Goal: Task Accomplishment & Management: Use online tool/utility

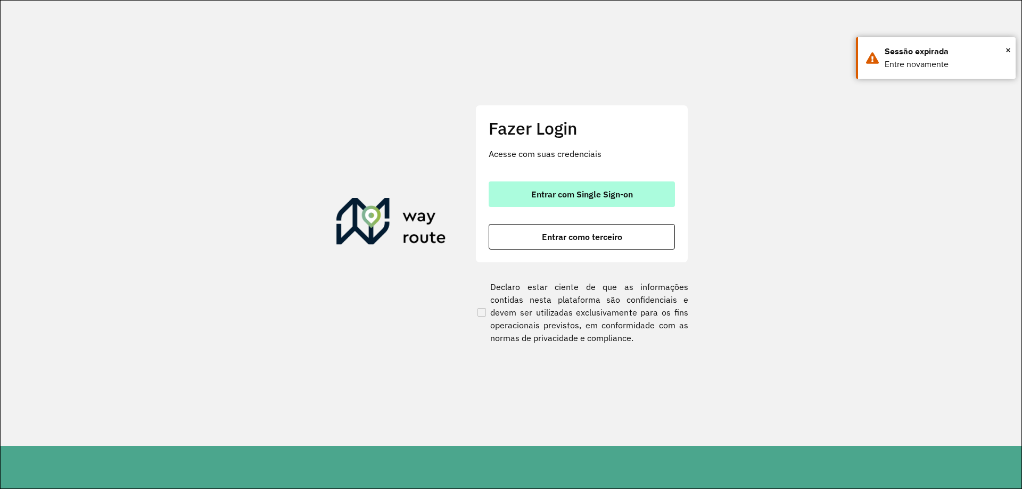
click at [553, 194] on span "Entrar com Single Sign-on" at bounding box center [582, 194] width 102 height 9
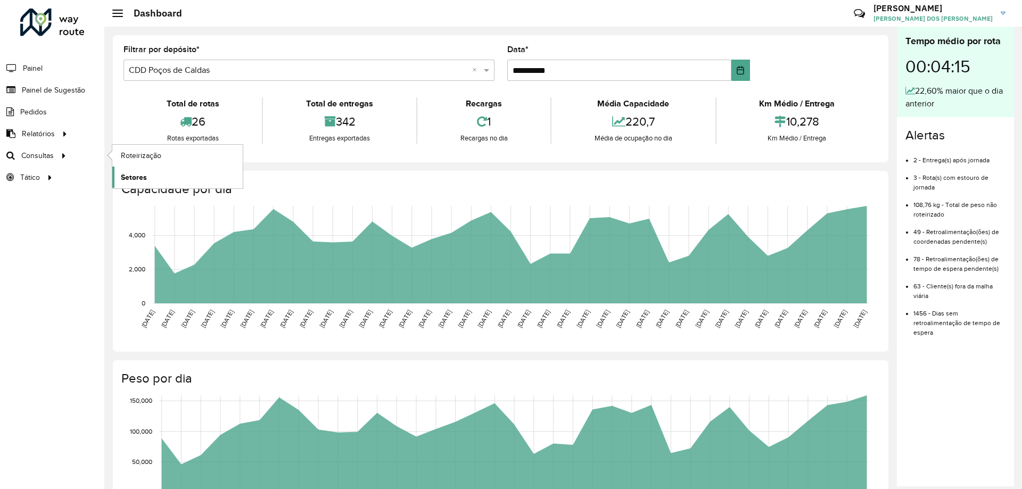
click at [143, 176] on span "Setores" at bounding box center [134, 177] width 26 height 11
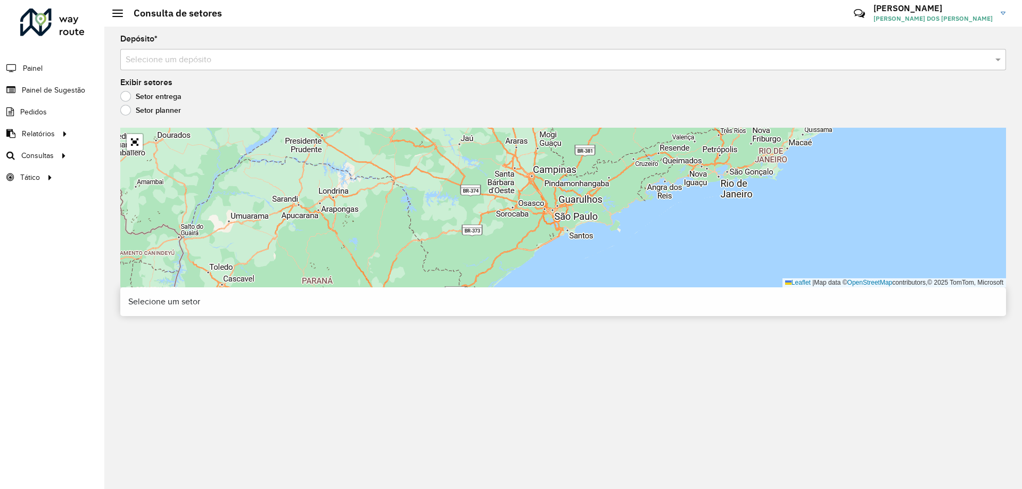
click at [172, 113] on label "Setor planner" at bounding box center [150, 110] width 61 height 11
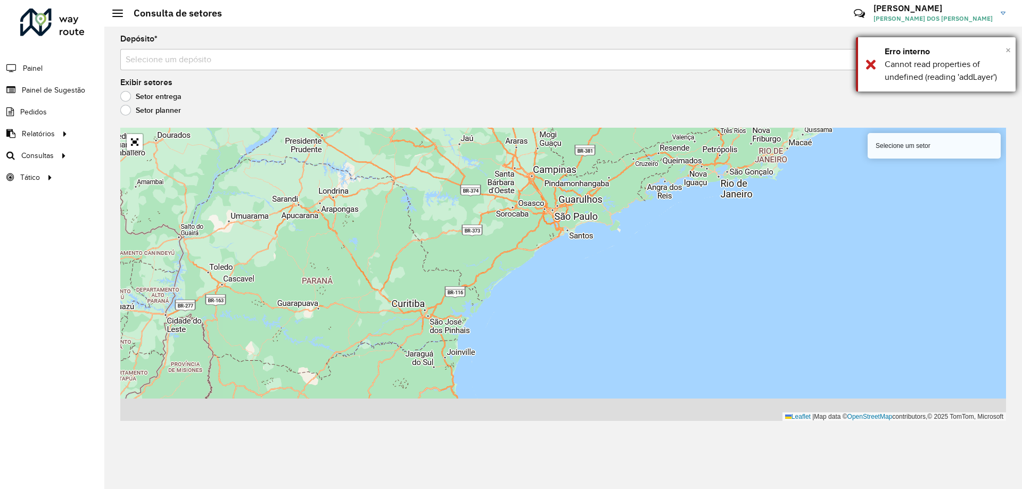
drag, startPoint x: 1005, startPoint y: 47, endPoint x: 997, endPoint y: 49, distance: 8.1
click at [1005, 48] on span "×" at bounding box center [1007, 50] width 5 height 12
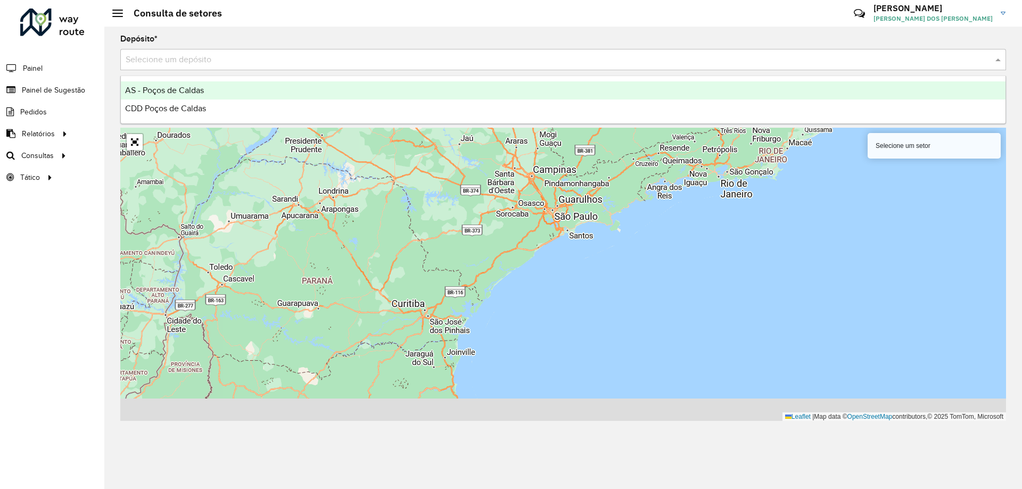
click at [781, 59] on input "text" at bounding box center [552, 60] width 853 height 13
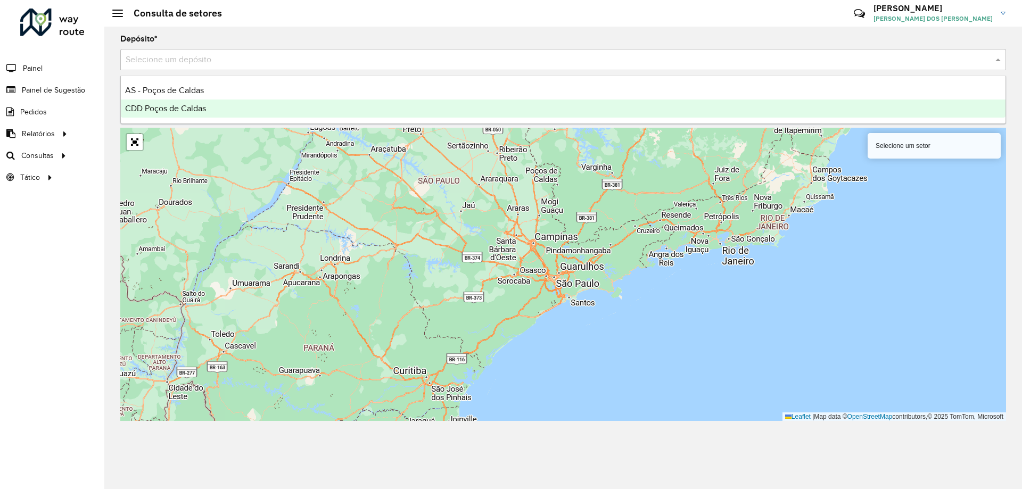
click at [432, 108] on div "CDD Poços de Caldas" at bounding box center [563, 109] width 884 height 18
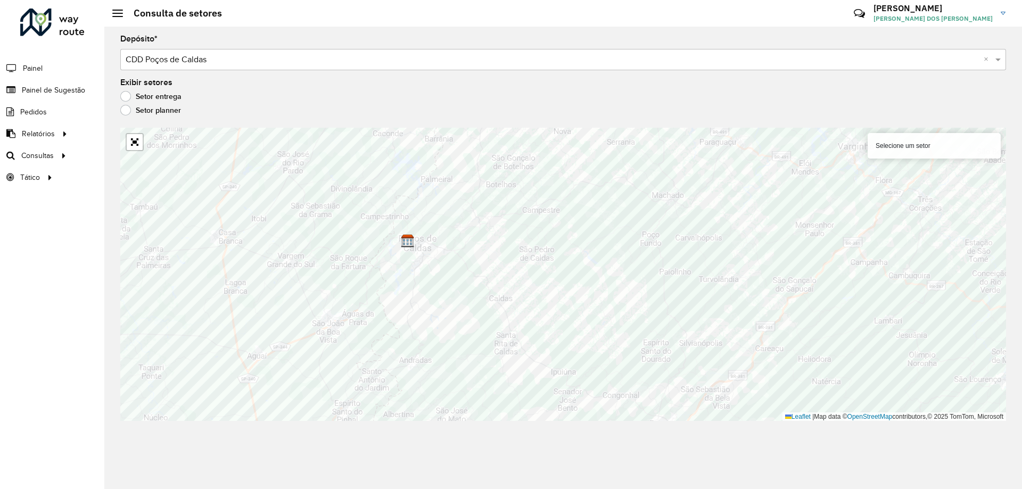
click at [122, 97] on label "Setor entrega" at bounding box center [150, 96] width 61 height 11
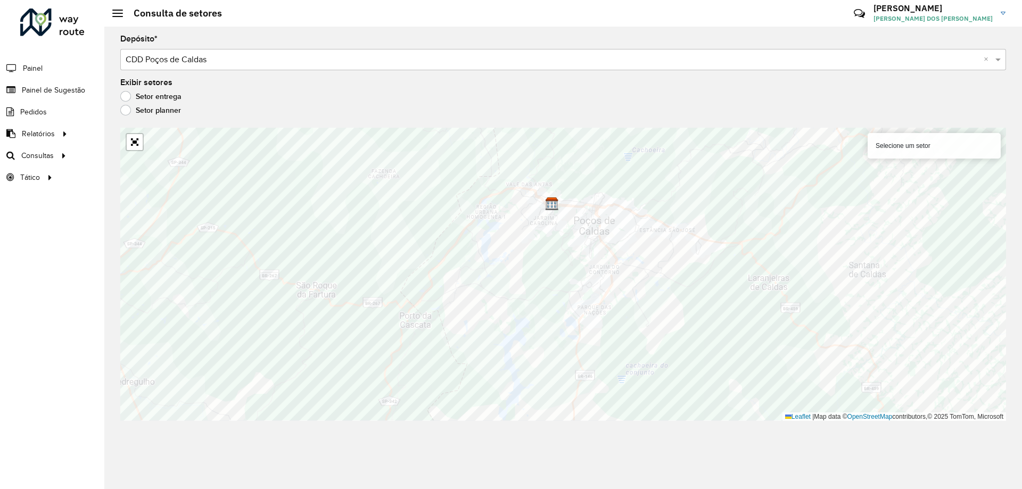
click at [148, 113] on label "Setor planner" at bounding box center [150, 110] width 61 height 11
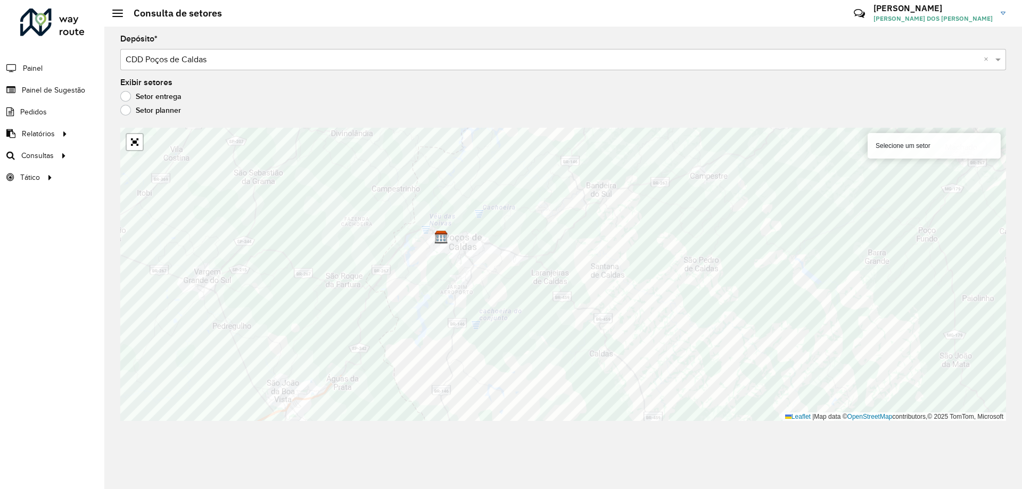
click at [127, 94] on label "Setor entrega" at bounding box center [150, 96] width 61 height 11
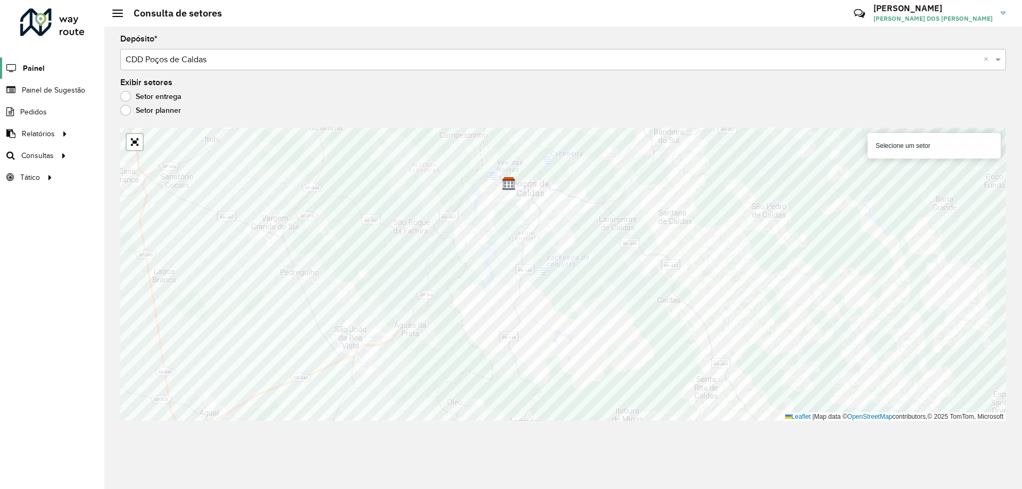
click at [32, 72] on span "Painel" at bounding box center [34, 68] width 22 height 11
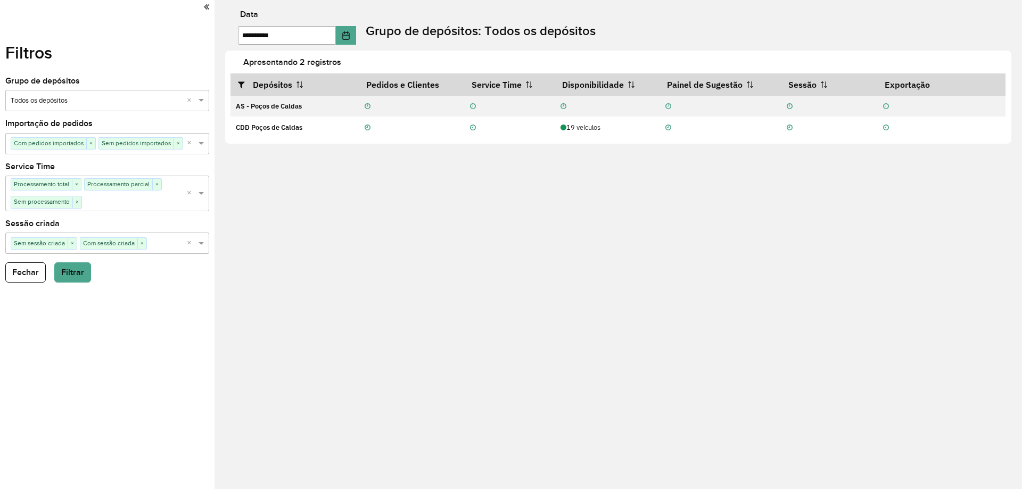
click at [364, 42] on div "**********" at bounding box center [623, 28] width 797 height 35
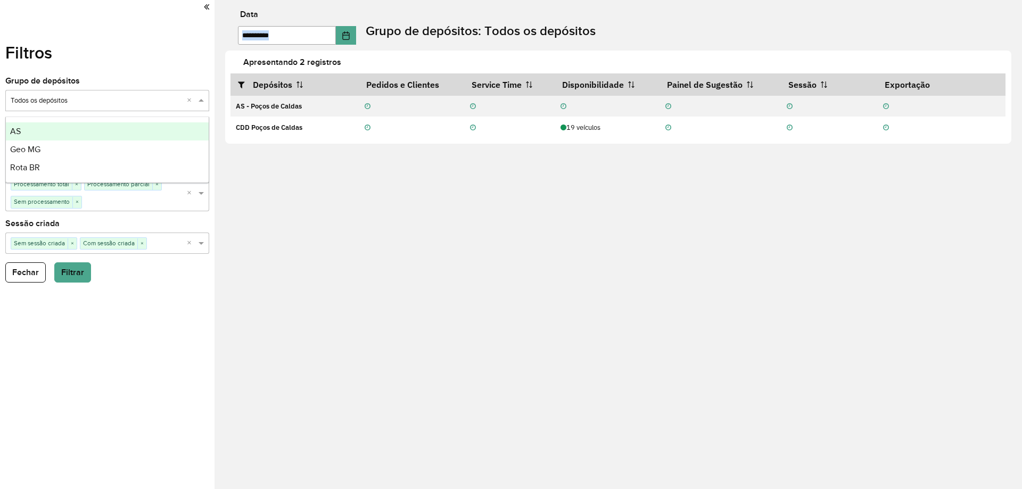
click at [123, 105] on input "text" at bounding box center [97, 101] width 172 height 11
click at [110, 103] on input "text" at bounding box center [97, 101] width 172 height 11
click at [171, 71] on div "Filtros Grupo de depósitos Selecione um grupo Importação de pedidos Selecione u…" at bounding box center [107, 244] width 214 height 489
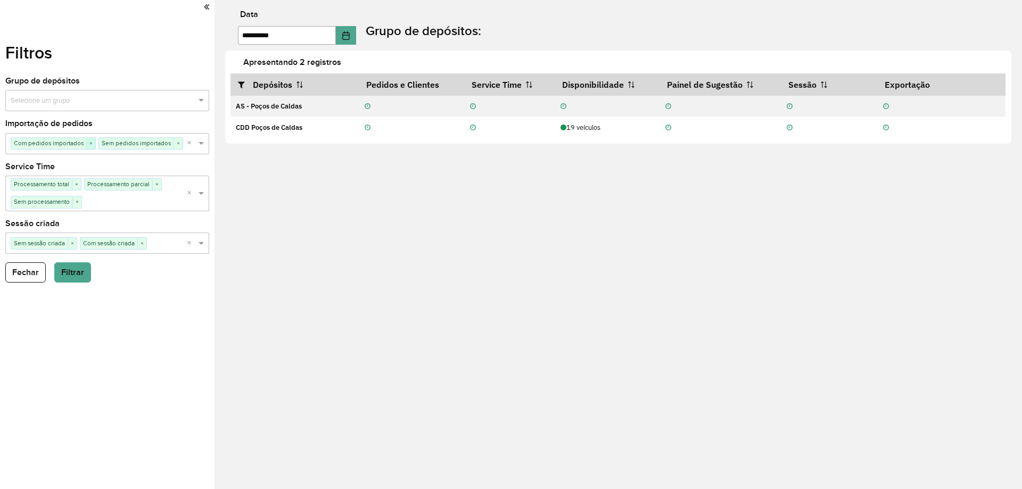
click at [90, 142] on span "×" at bounding box center [90, 143] width 9 height 11
click at [87, 145] on span "×" at bounding box center [90, 143] width 9 height 11
click at [78, 181] on span "×" at bounding box center [76, 184] width 9 height 11
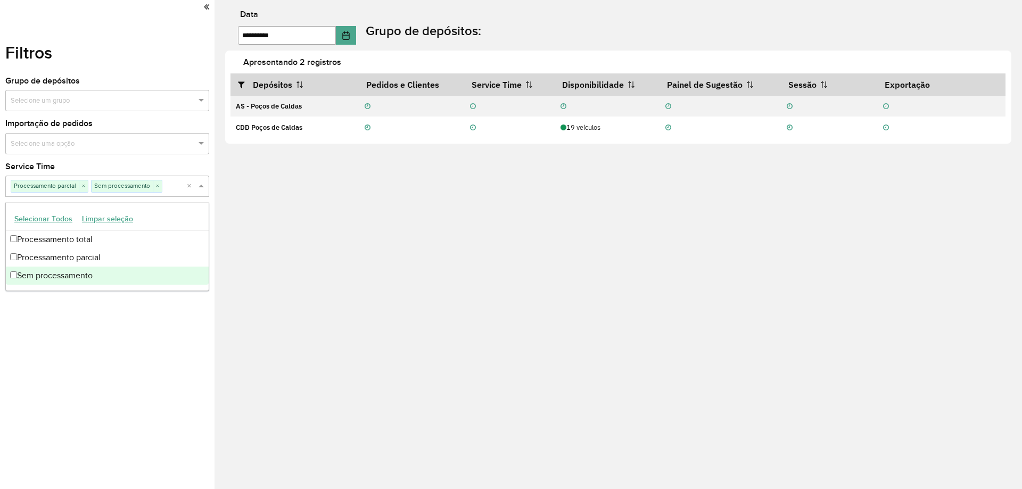
click at [78, 185] on span "Processamento parcial" at bounding box center [45, 185] width 68 height 11
click at [79, 186] on span "×" at bounding box center [83, 186] width 9 height 11
click at [82, 187] on input "text" at bounding box center [134, 186] width 105 height 11
click at [79, 187] on span "×" at bounding box center [76, 186] width 9 height 11
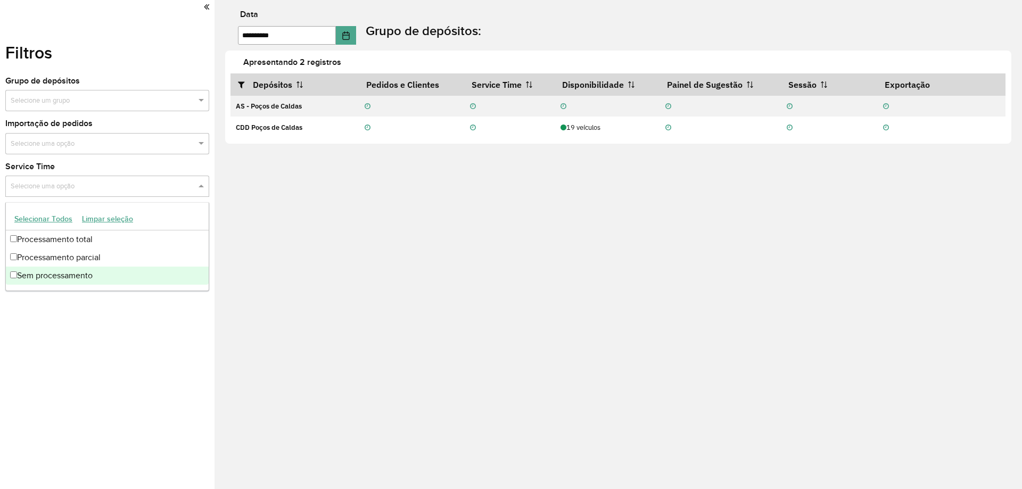
click at [104, 167] on div "Service Time Selecione uma opção" at bounding box center [107, 180] width 204 height 35
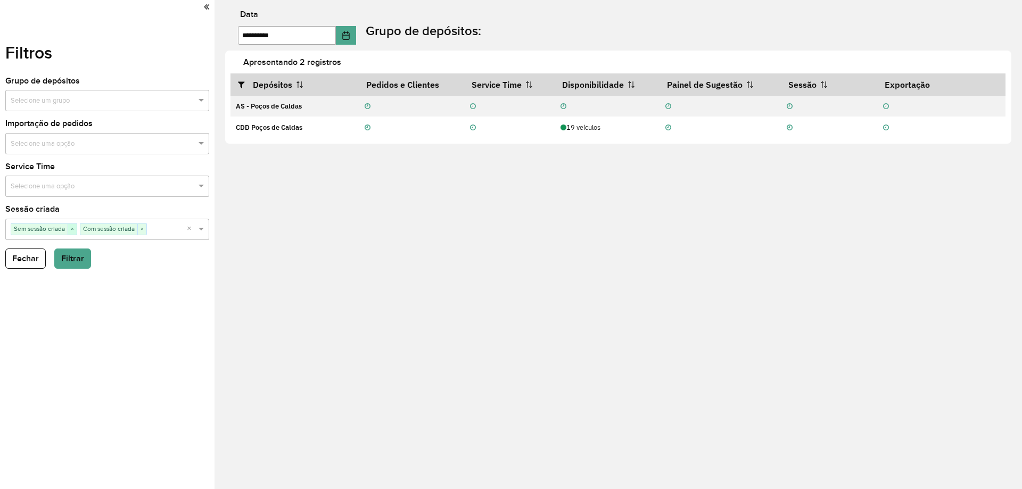
click at [72, 227] on span "×" at bounding box center [72, 229] width 9 height 11
click at [78, 228] on input "text" at bounding box center [132, 229] width 109 height 11
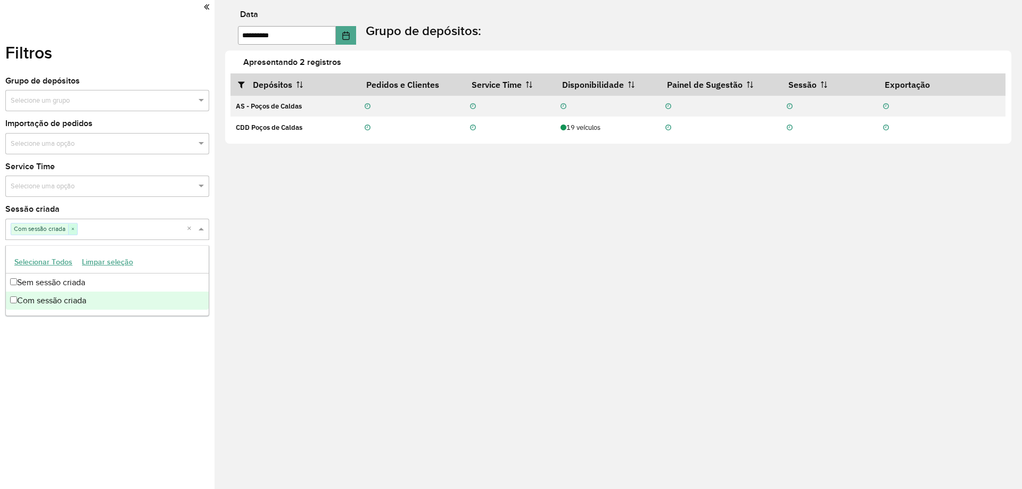
click at [77, 230] on span "×" at bounding box center [72, 229] width 9 height 11
click at [287, 243] on div "**********" at bounding box center [617, 244] width 807 height 489
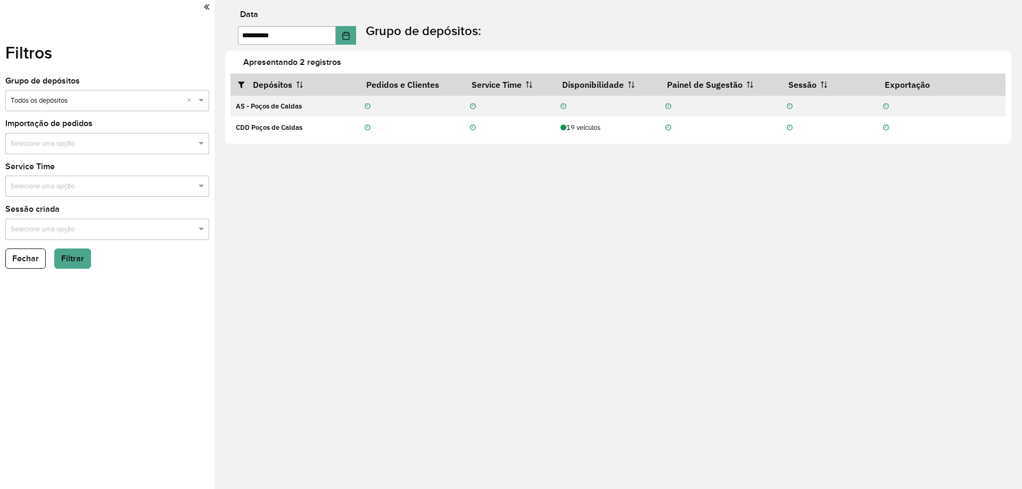
click at [31, 256] on hb-app "**********" at bounding box center [511, 244] width 1022 height 489
click at [29, 259] on button "Fechar" at bounding box center [25, 258] width 40 height 20
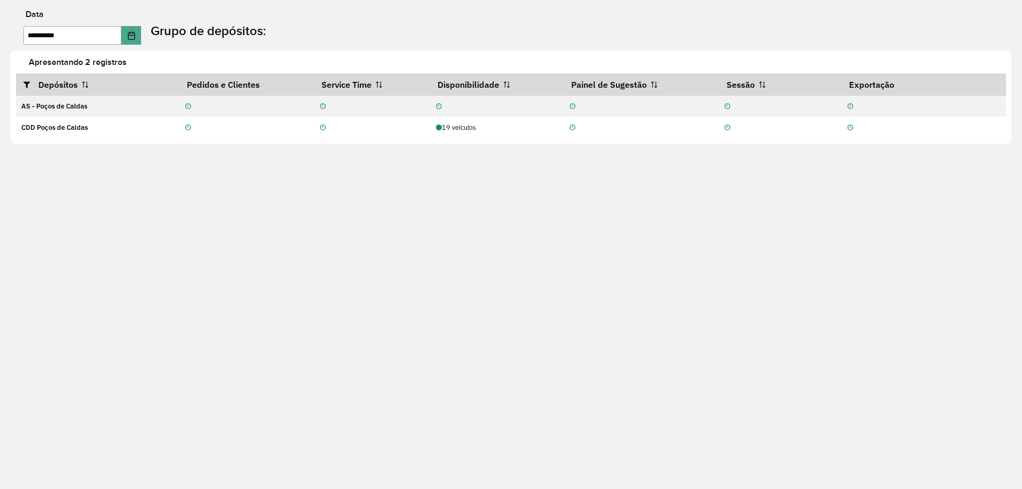
click at [12, 6] on div "**********" at bounding box center [511, 244] width 1022 height 489
